Goal: Browse casually

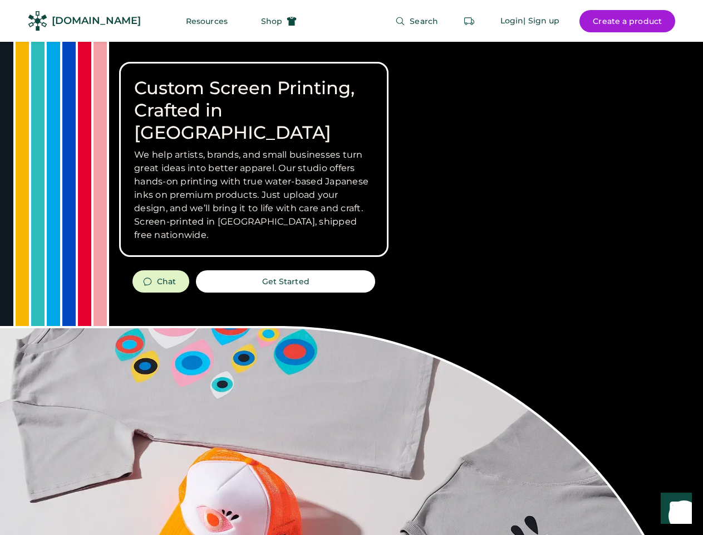
click at [351, 267] on div "Custom Screen Printing, Crafted in [GEOGRAPHIC_DATA] We help artists, brands, a…" at bounding box center [351, 395] width 703 height 707
click at [351, 288] on div "Custom Screen Printing, Crafted in [GEOGRAPHIC_DATA] We help artists, brands, a…" at bounding box center [351, 395] width 703 height 707
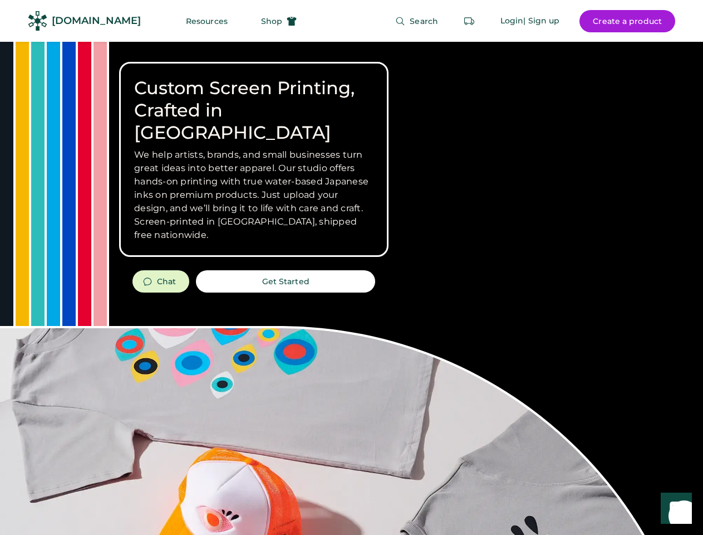
click at [351, 288] on div "Custom Screen Printing, Crafted in [GEOGRAPHIC_DATA] We help artists, brands, a…" at bounding box center [351, 395] width 703 height 707
click at [254, 159] on h3 "We help artists, brands, and small businesses turn great ideas into better appa…" at bounding box center [253, 195] width 239 height 94
click at [254, 148] on h3 "We help artists, brands, and small businesses turn great ideas into better appa…" at bounding box center [253, 195] width 239 height 94
click at [254, 99] on h1 "Custom Screen Printing, Crafted in [GEOGRAPHIC_DATA]" at bounding box center [253, 110] width 239 height 67
